Goal: Communication & Community: Answer question/provide support

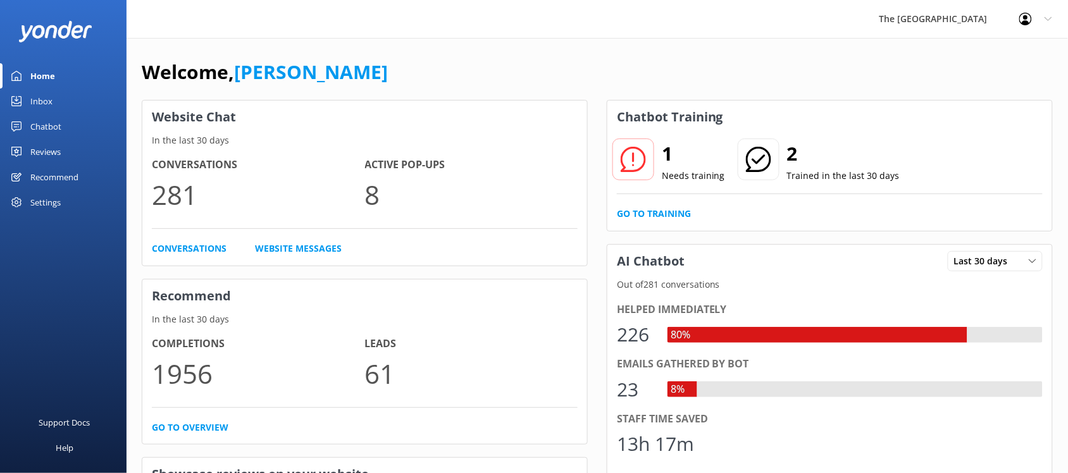
click at [51, 101] on div "Inbox" at bounding box center [41, 101] width 22 height 25
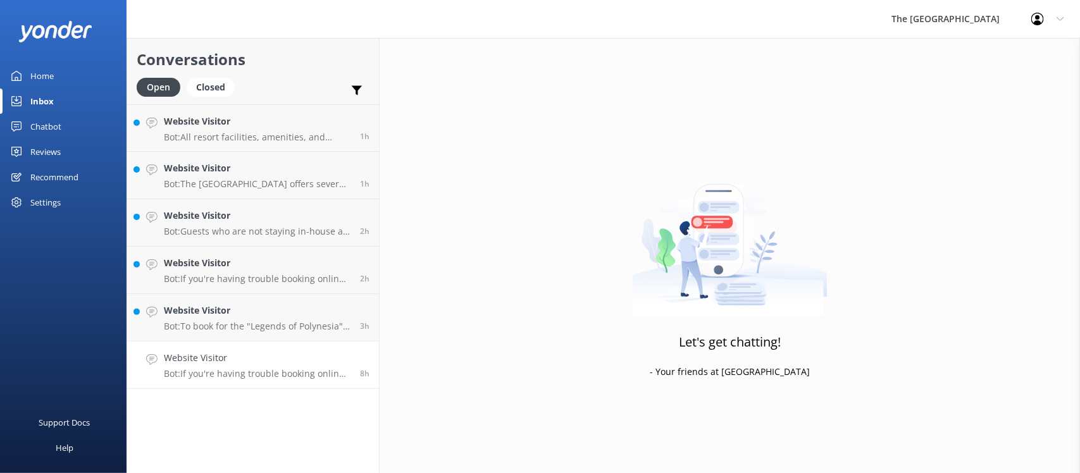
click at [245, 376] on p "Bot: If you're having trouble booking online, please contact our friendly Reser…" at bounding box center [257, 373] width 187 height 11
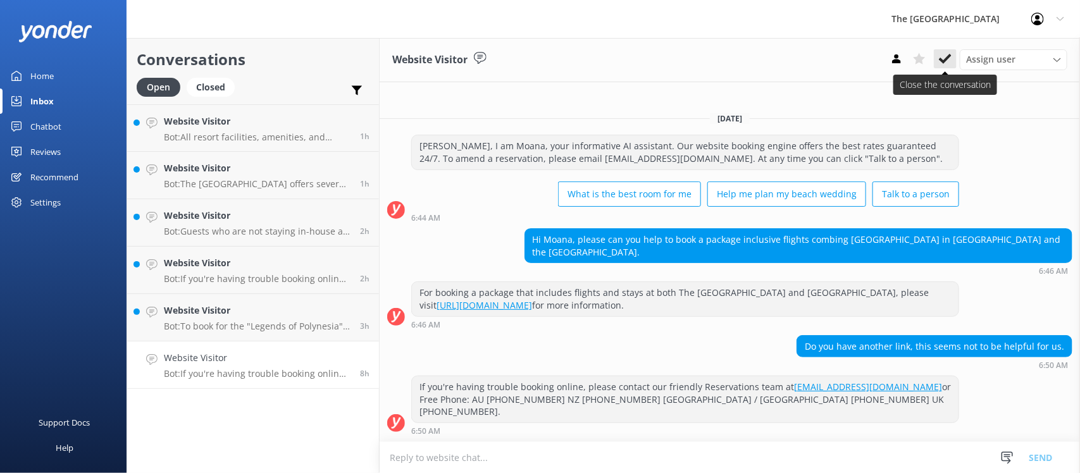
click at [940, 58] on use at bounding box center [945, 59] width 13 height 10
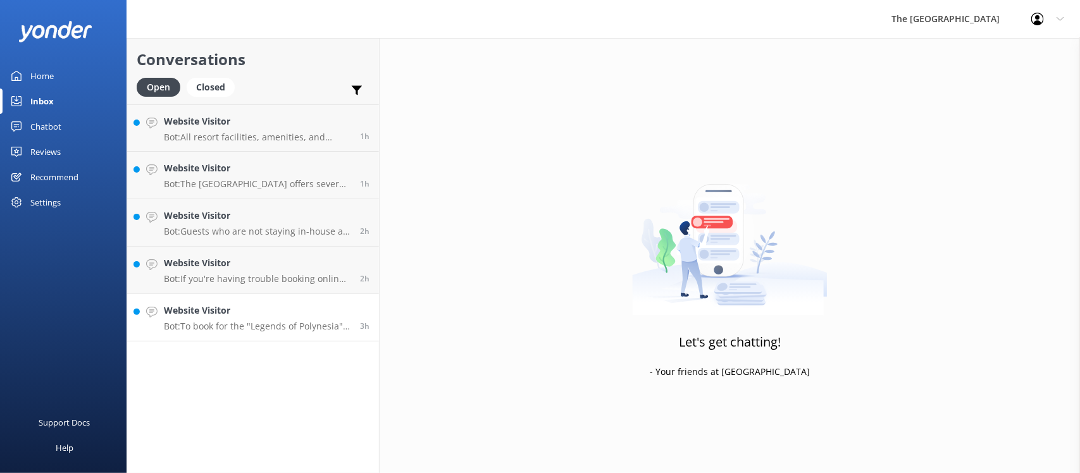
click at [214, 326] on p "Bot: To book for the "Legends of Polynesia" Island Night Umu Feast & Drum Dance…" at bounding box center [257, 326] width 187 height 11
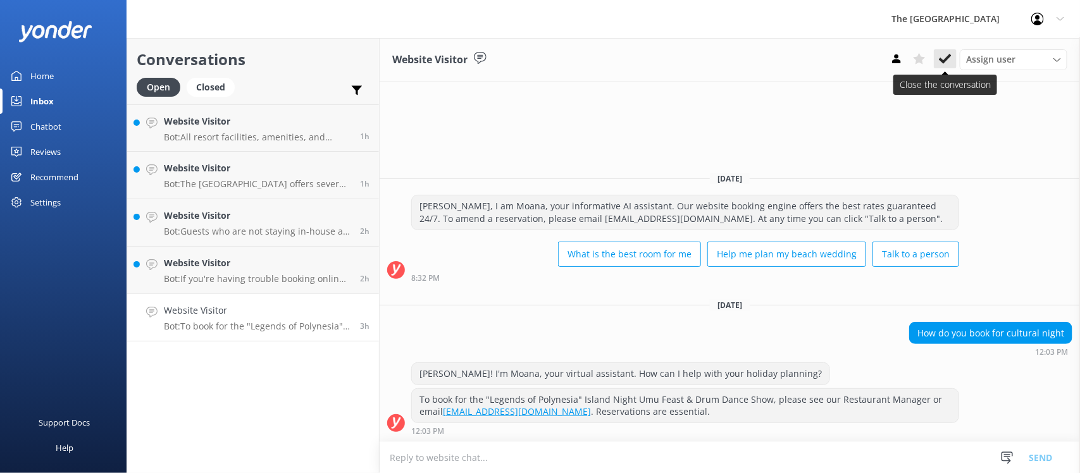
click at [943, 54] on icon at bounding box center [945, 59] width 13 height 13
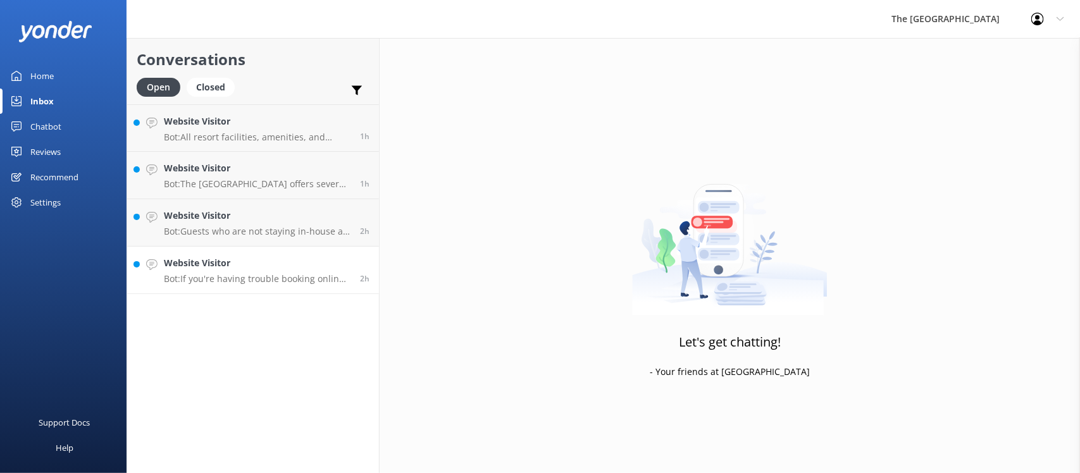
click at [270, 282] on p "Bot: If you're having trouble booking online, please contact our friendly Reser…" at bounding box center [257, 278] width 187 height 11
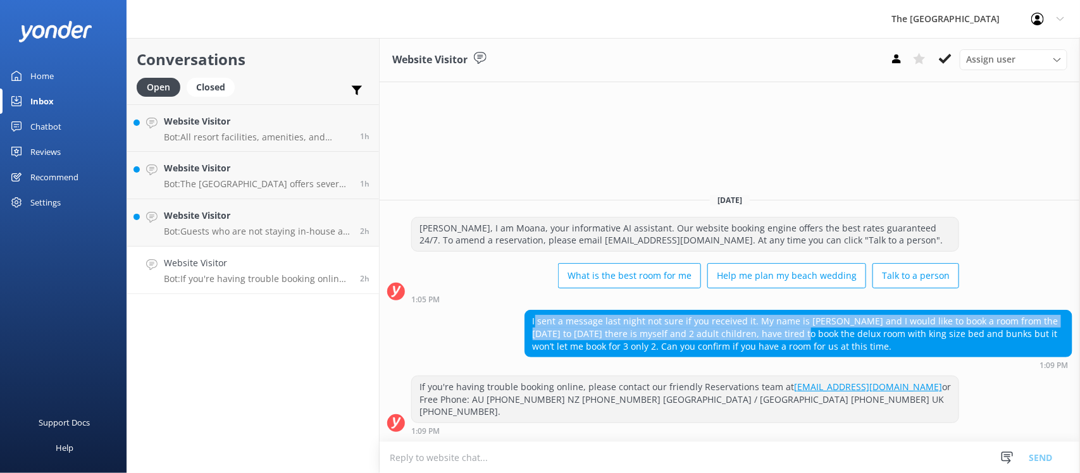
drag, startPoint x: 574, startPoint y: 333, endPoint x: 773, endPoint y: 350, distance: 199.3
click at [772, 349] on div "I sent a message last night not sure if you received it. My name is [PERSON_NAM…" at bounding box center [798, 334] width 547 height 46
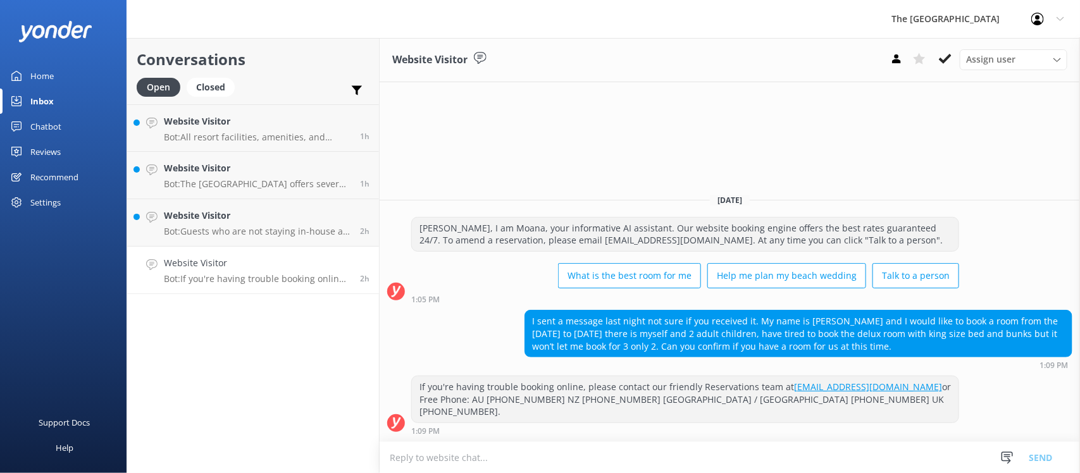
click at [816, 357] on div "I sent a message last night not sure if you received it. My name is [PERSON_NAM…" at bounding box center [798, 334] width 547 height 46
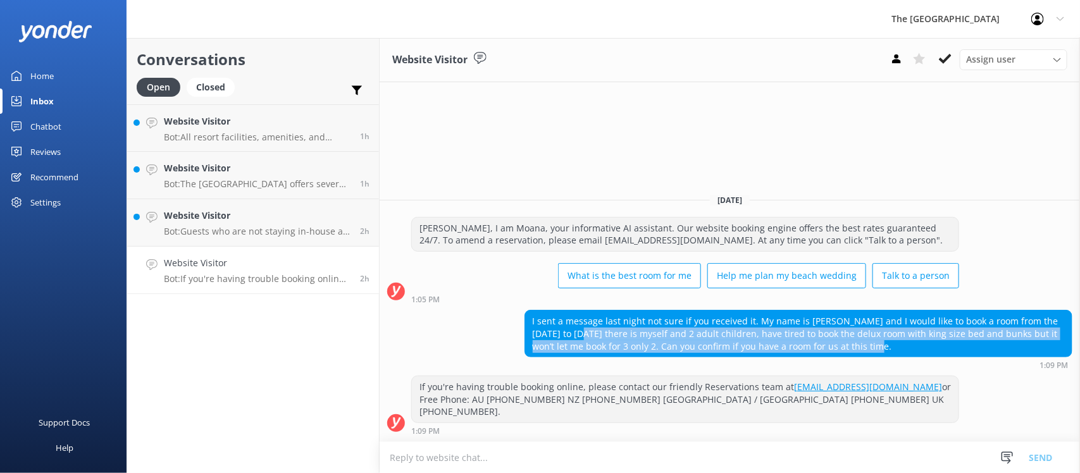
drag, startPoint x: 817, startPoint y: 355, endPoint x: 538, endPoint y: 345, distance: 279.2
click at [542, 345] on div "I sent a message last night not sure if you received it. My name is [PERSON_NAM…" at bounding box center [798, 334] width 547 height 46
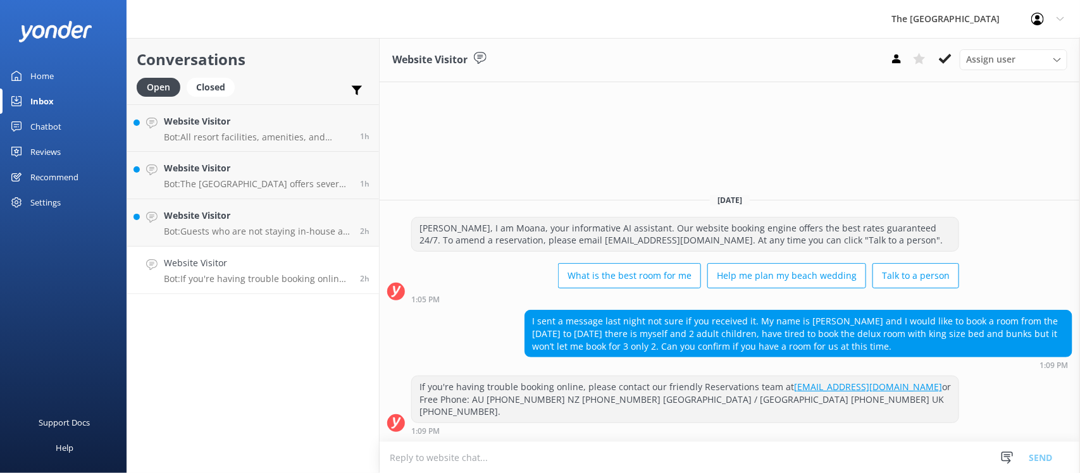
click at [525, 340] on div "I sent a message last night not sure if you received it. My name is [PERSON_NAM…" at bounding box center [798, 334] width 547 height 46
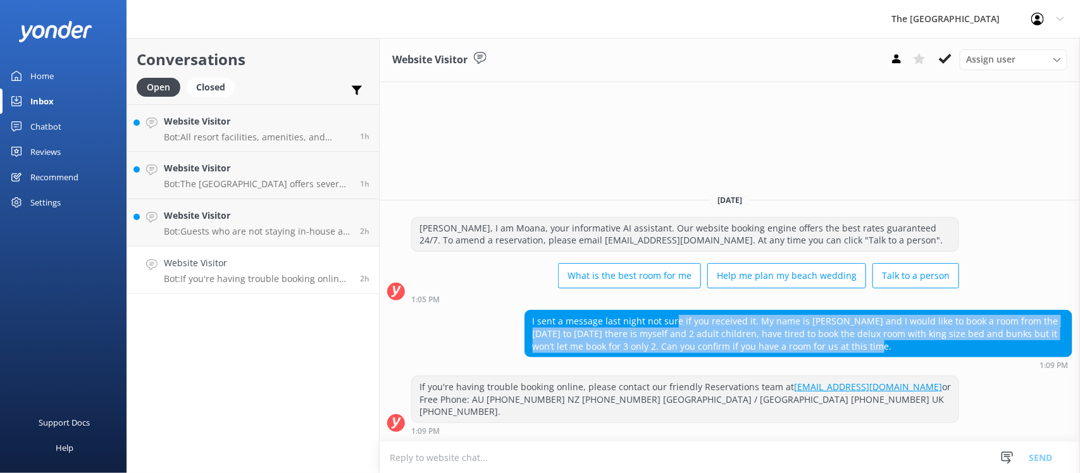
drag, startPoint x: 873, startPoint y: 357, endPoint x: 609, endPoint y: 316, distance: 267.0
click at [637, 318] on div "[DATE] [PERSON_NAME], I am Moana, your informative AI assistant. Our website bo…" at bounding box center [730, 312] width 700 height 258
click at [526, 342] on div "I sent a message last night not sure if you received it. My name is [PERSON_NAM…" at bounding box center [798, 334] width 547 height 46
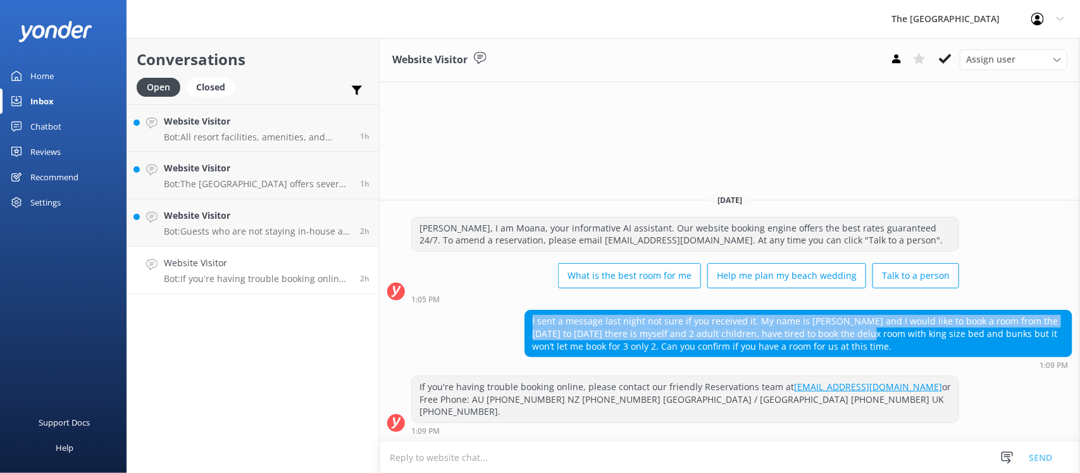
drag, startPoint x: 564, startPoint y: 339, endPoint x: 859, endPoint y: 344, distance: 295.5
click at [850, 342] on div "I sent a message last night not sure if you received it. My name is [PERSON_NAM…" at bounding box center [798, 334] width 547 height 46
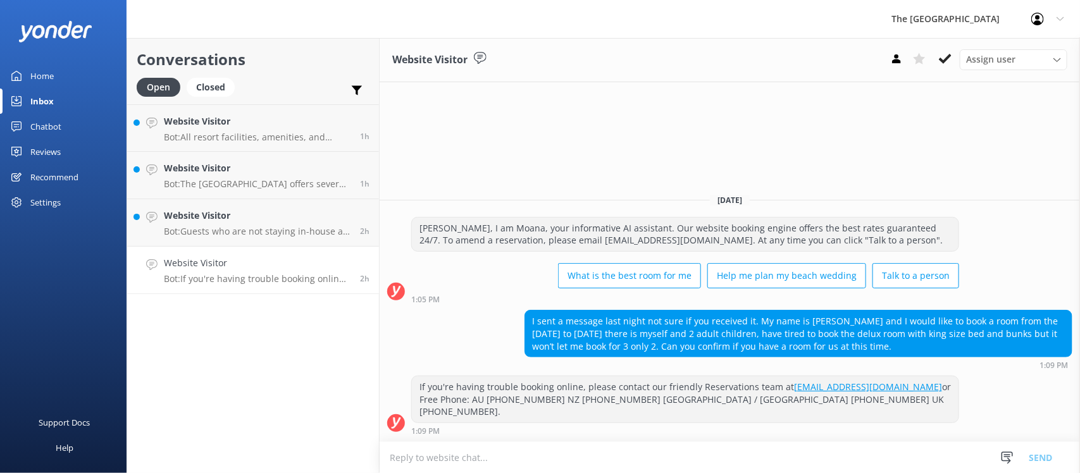
click at [870, 349] on div "I sent a message last night not sure if you received it. My name is [PERSON_NAM…" at bounding box center [798, 334] width 547 height 46
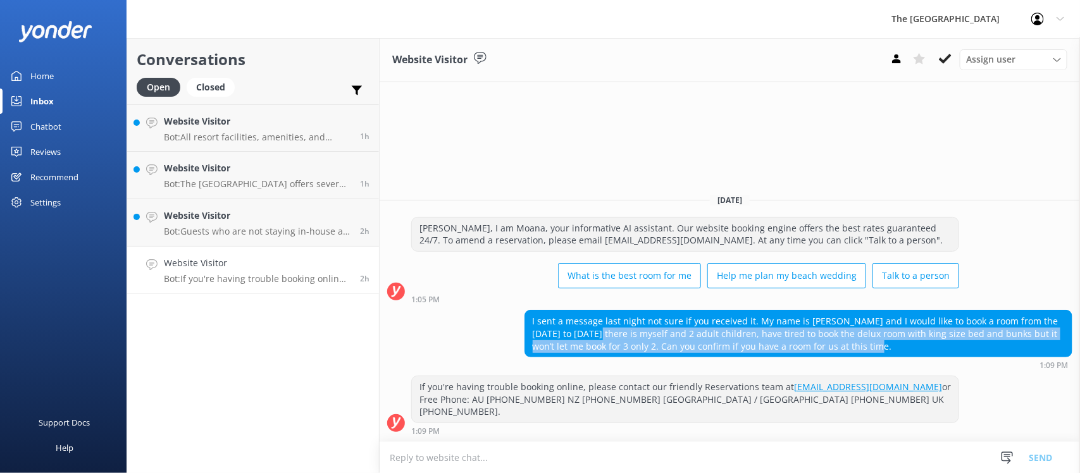
drag, startPoint x: 871, startPoint y: 358, endPoint x: 529, endPoint y: 342, distance: 342.0
click at [529, 342] on div "I sent a message last night not sure if you received it. My name is [PERSON_NAM…" at bounding box center [798, 334] width 547 height 46
click at [485, 342] on div "I sent a message last night not sure if you received it. My name is [PERSON_NAM…" at bounding box center [730, 339] width 700 height 59
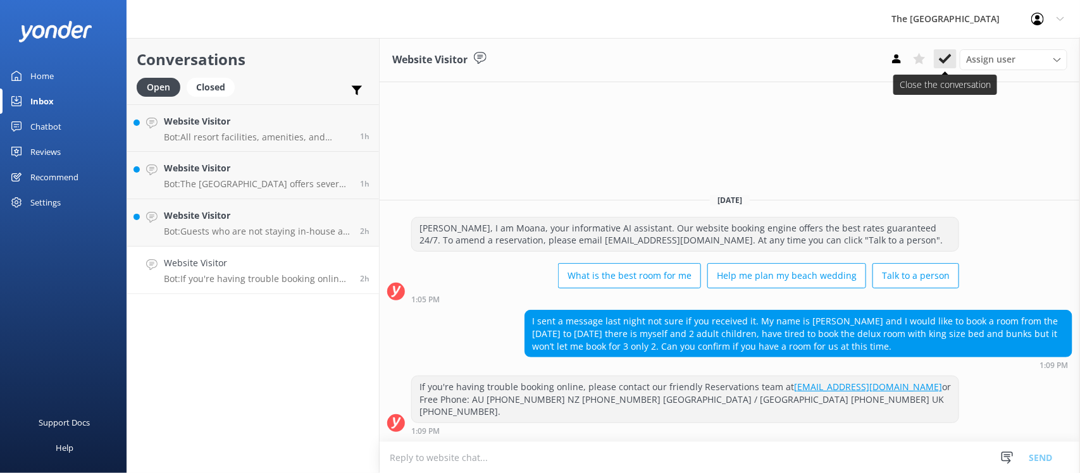
click at [950, 54] on icon at bounding box center [945, 59] width 13 height 13
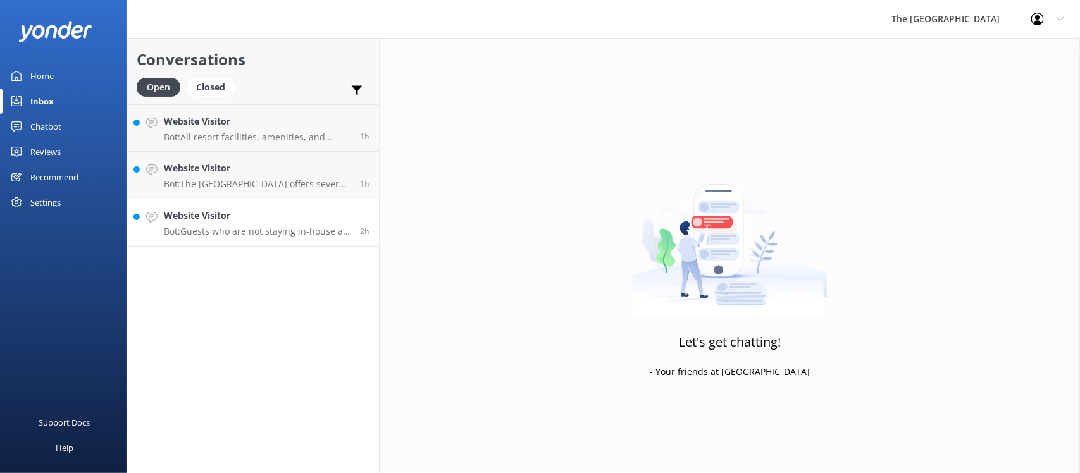
click at [204, 231] on p "Bot: Guests who are not staying in-house at [GEOGRAPHIC_DATA] are welcome to di…" at bounding box center [257, 231] width 187 height 11
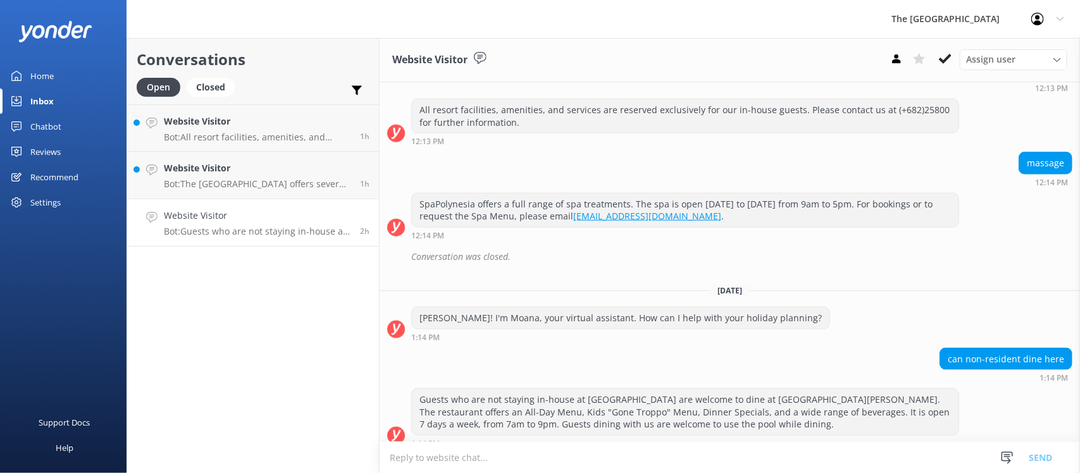
scroll to position [583, 0]
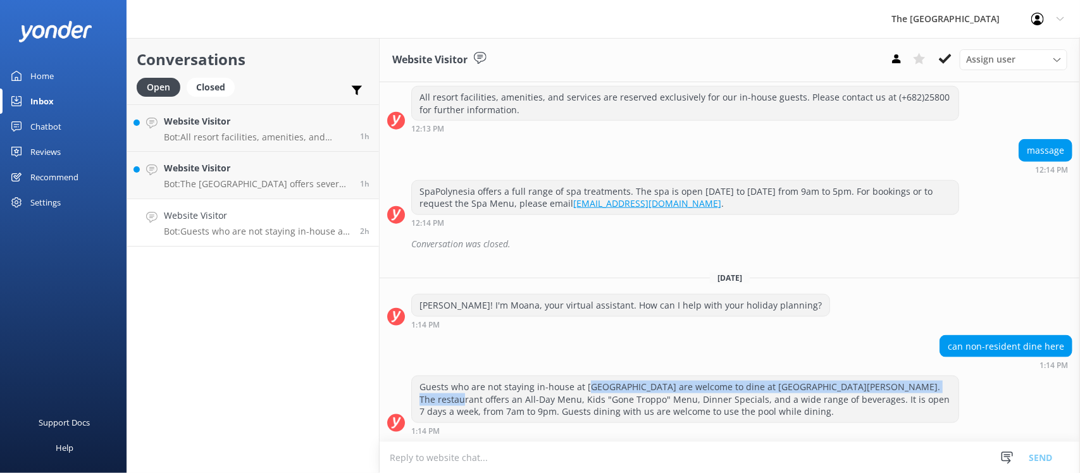
drag, startPoint x: 449, startPoint y: 395, endPoint x: 586, endPoint y: 387, distance: 136.9
click at [586, 387] on div "Guests who are not staying in-house at [GEOGRAPHIC_DATA] are welcome to dine at…" at bounding box center [685, 399] width 547 height 46
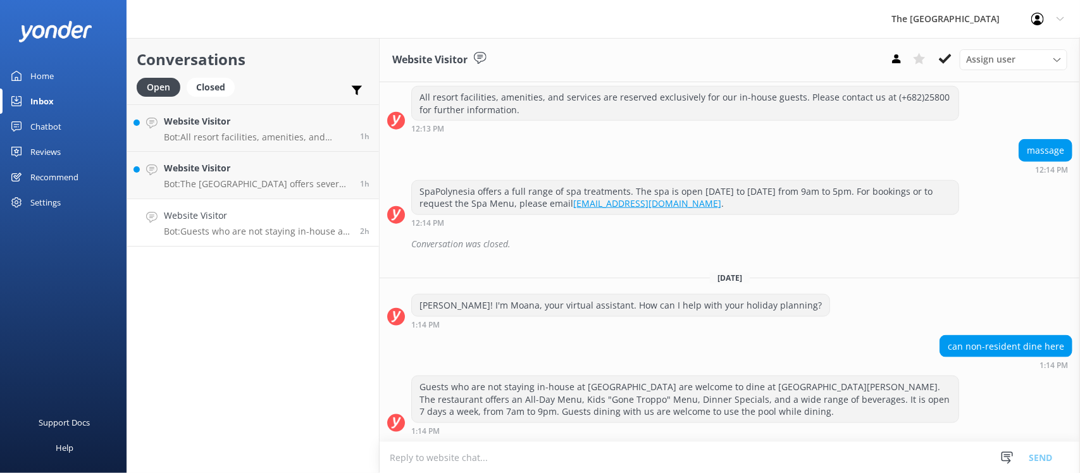
click at [552, 347] on div "can non-resident dine here 1:14 PM" at bounding box center [730, 352] width 700 height 35
click at [551, 347] on div "can non-resident dine here 1:14 PM" at bounding box center [730, 352] width 700 height 35
drag, startPoint x: 462, startPoint y: 390, endPoint x: 644, endPoint y: 385, distance: 182.3
click at [644, 385] on div "Guests who are not staying in-house at [GEOGRAPHIC_DATA] are welcome to dine at…" at bounding box center [685, 399] width 547 height 46
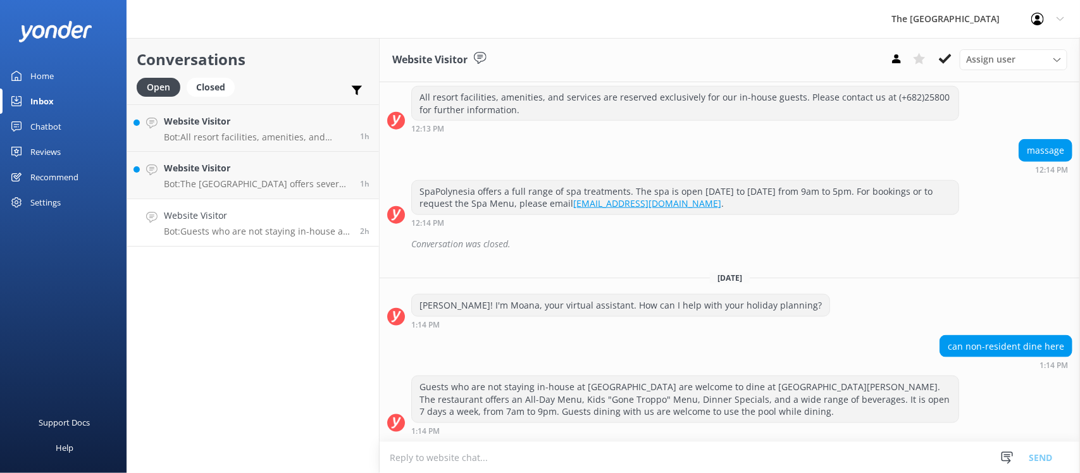
click at [552, 323] on div "1:14 PM" at bounding box center [620, 324] width 419 height 9
click at [945, 65] on button at bounding box center [945, 58] width 23 height 19
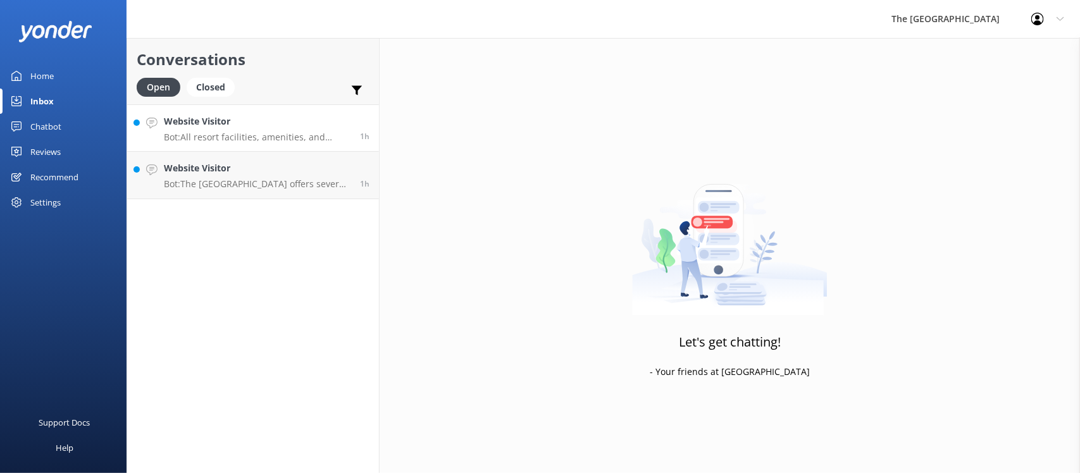
click at [211, 128] on div "Website Visitor Bot: All resort facilities, amenities, and services are reserve…" at bounding box center [257, 128] width 187 height 27
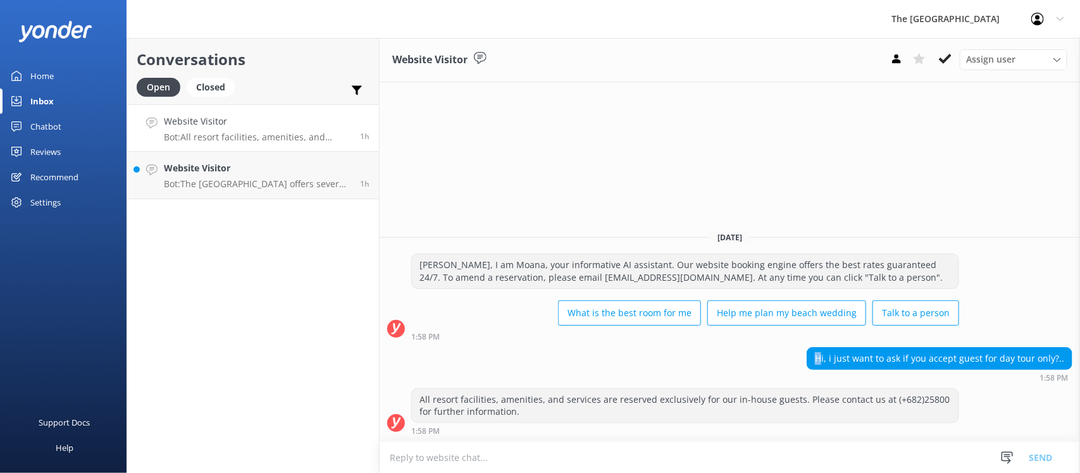
drag, startPoint x: 830, startPoint y: 349, endPoint x: 1058, endPoint y: 354, distance: 227.8
click at [1067, 342] on html "The [GEOGRAPHIC_DATA] Resort Profile Settings Logout Home Inbox Chatbot Content…" at bounding box center [540, 236] width 1080 height 473
click at [795, 354] on div "Hi, i just want to ask if you accept guest for day tour only?.. 1:58 PM" at bounding box center [730, 364] width 700 height 35
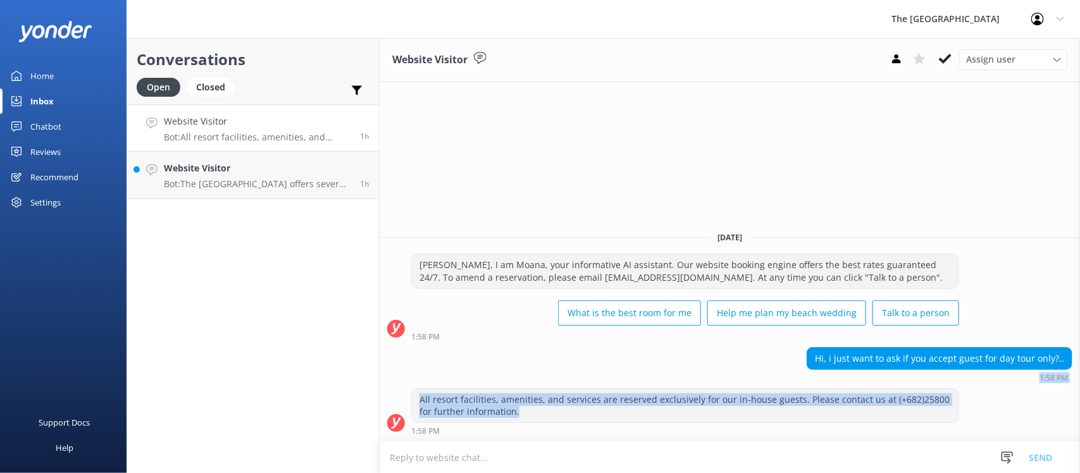
drag, startPoint x: 471, startPoint y: 399, endPoint x: 487, endPoint y: 383, distance: 22.4
click at [435, 385] on div "[DATE] [PERSON_NAME], I am Moana, your informative AI assistant. Our website bo…" at bounding box center [730, 331] width 700 height 221
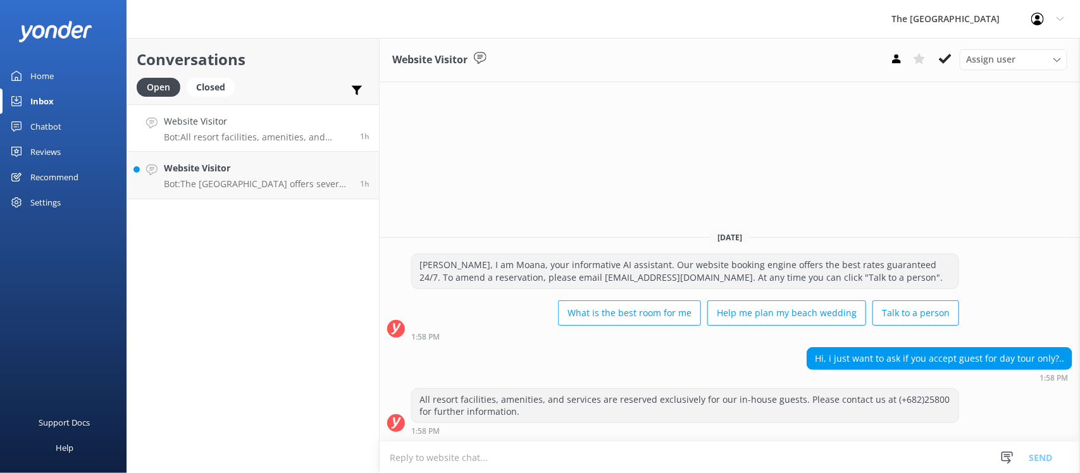
click at [535, 371] on div "Hi, i just want to ask if you accept guest for day tour only?.. 1:58 PM" at bounding box center [730, 364] width 700 height 35
drag, startPoint x: 652, startPoint y: 428, endPoint x: 546, endPoint y: 388, distance: 113.5
click at [548, 400] on div "All resort facilities, amenities, and services are reserved exclusively for our…" at bounding box center [685, 411] width 548 height 47
click at [579, 375] on div "Hi, i just want to ask if you accept guest for day tour only?.. 1:58 PM" at bounding box center [730, 364] width 700 height 35
click at [931, 54] on div "Assign user Rarotongan Tata [PERSON_NAME] [PERSON_NAME] [PERSON_NAME] Vakalalab…" at bounding box center [976, 59] width 182 height 20
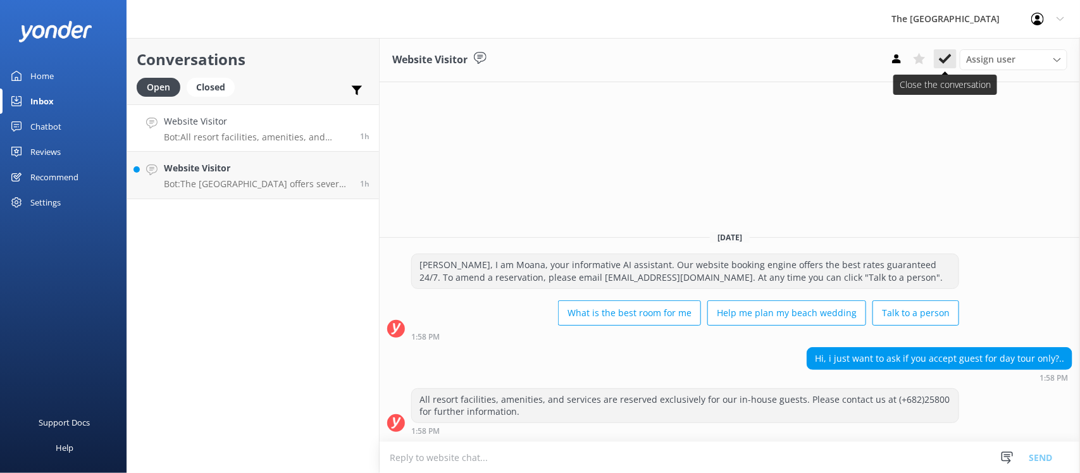
click at [941, 57] on icon at bounding box center [945, 59] width 13 height 13
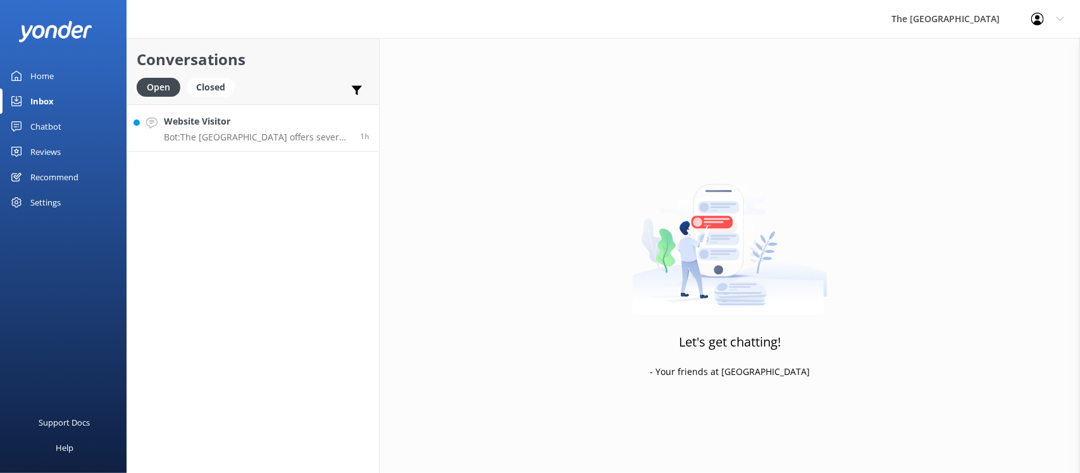
click at [250, 122] on h4 "Website Visitor" at bounding box center [257, 122] width 187 height 14
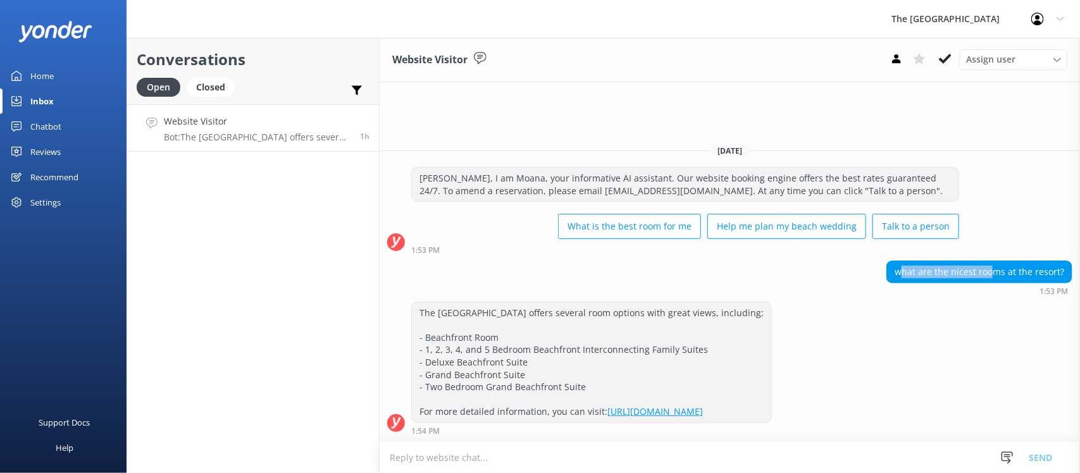
drag, startPoint x: 905, startPoint y: 269, endPoint x: 1033, endPoint y: 297, distance: 130.9
click at [1033, 297] on div "what are the nicest rooms at the resort? 1:53 PM" at bounding box center [730, 281] width 700 height 41
click at [1035, 340] on div "The [GEOGRAPHIC_DATA] offers several room options with great views, including: …" at bounding box center [730, 368] width 700 height 133
click at [489, 279] on div "what are the nicest rooms at the resort? 1:53 PM" at bounding box center [730, 278] width 700 height 35
click at [944, 60] on use at bounding box center [945, 59] width 13 height 10
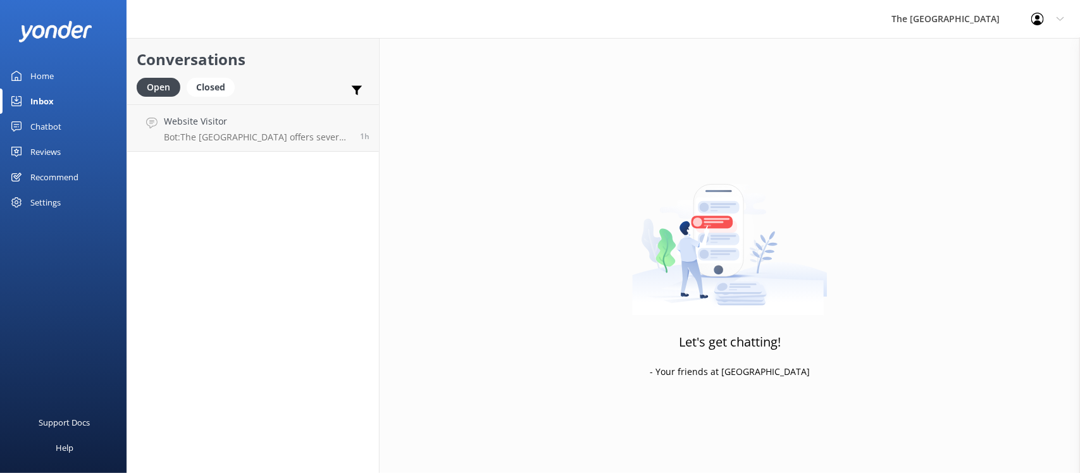
click at [228, 362] on div "Conversations Open Closed Important Assigned to me Unassigned Website Visitor B…" at bounding box center [253, 255] width 253 height 435
click at [210, 84] on div "Closed" at bounding box center [211, 87] width 48 height 19
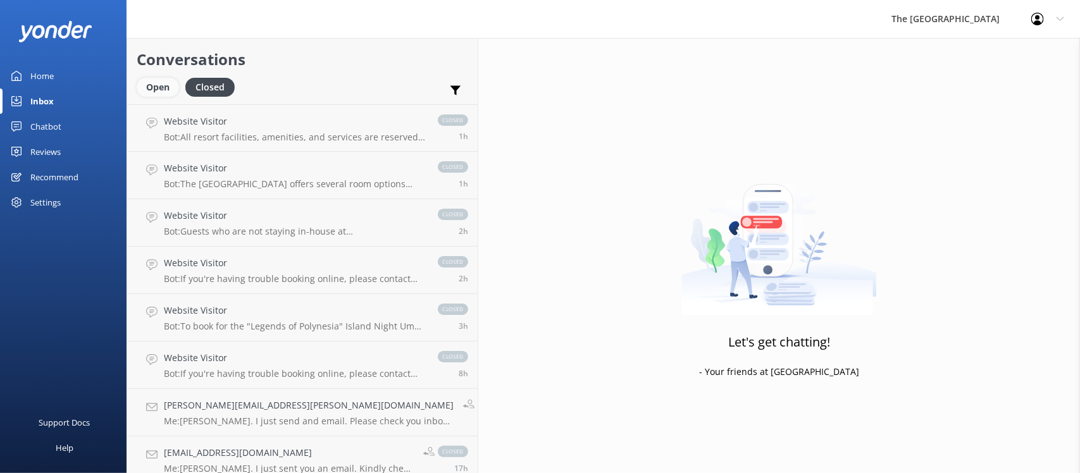
click at [159, 89] on div "Open" at bounding box center [158, 87] width 42 height 19
